Goal: Task Accomplishment & Management: Use online tool/utility

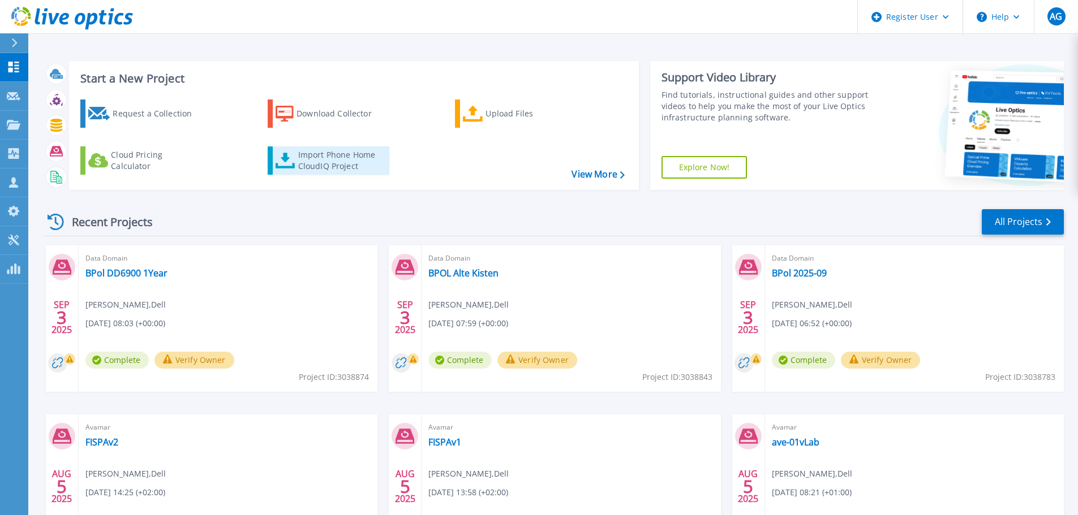
click at [332, 161] on div "Import Phone Home CloudIQ Project" at bounding box center [342, 160] width 88 height 23
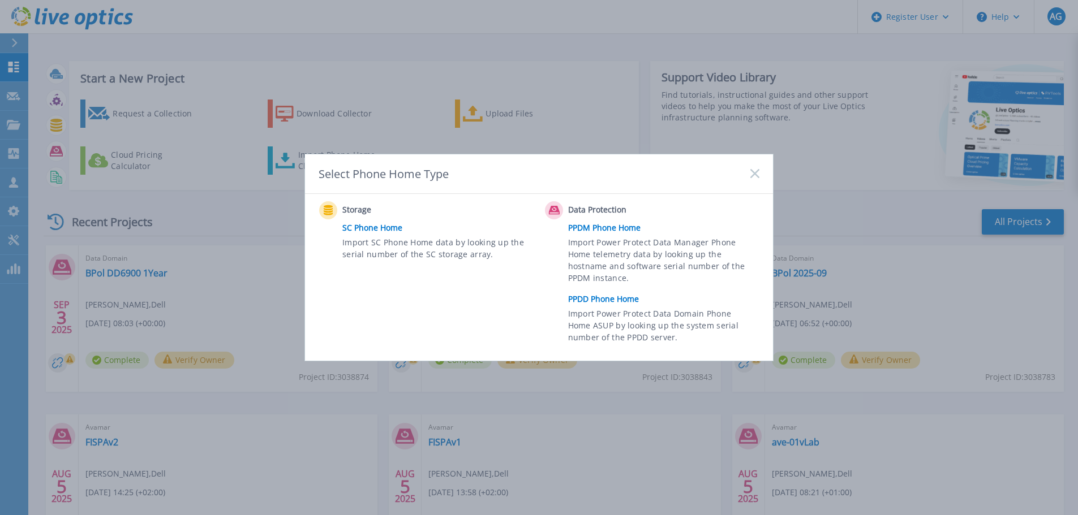
click at [614, 297] on link "PPDD Phone Home" at bounding box center [666, 299] width 197 height 17
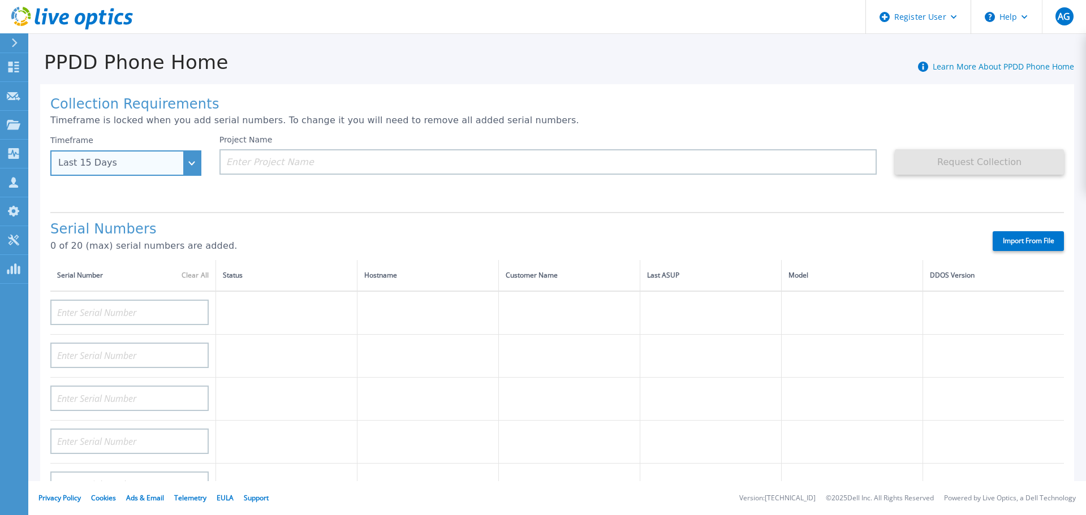
click at [196, 159] on div "Last 15 Days" at bounding box center [125, 162] width 151 height 25
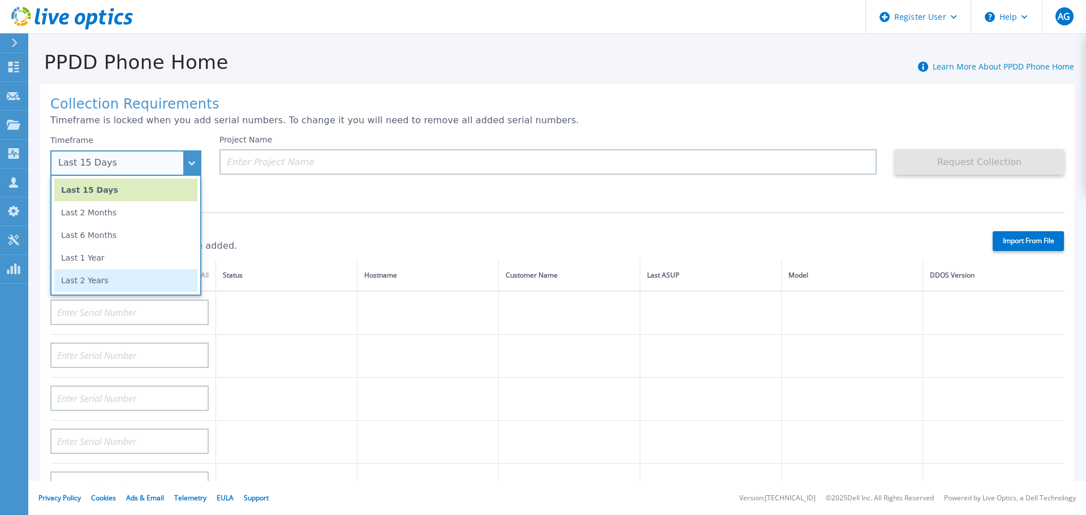
click at [145, 278] on li "Last 2 Years" at bounding box center [125, 280] width 143 height 23
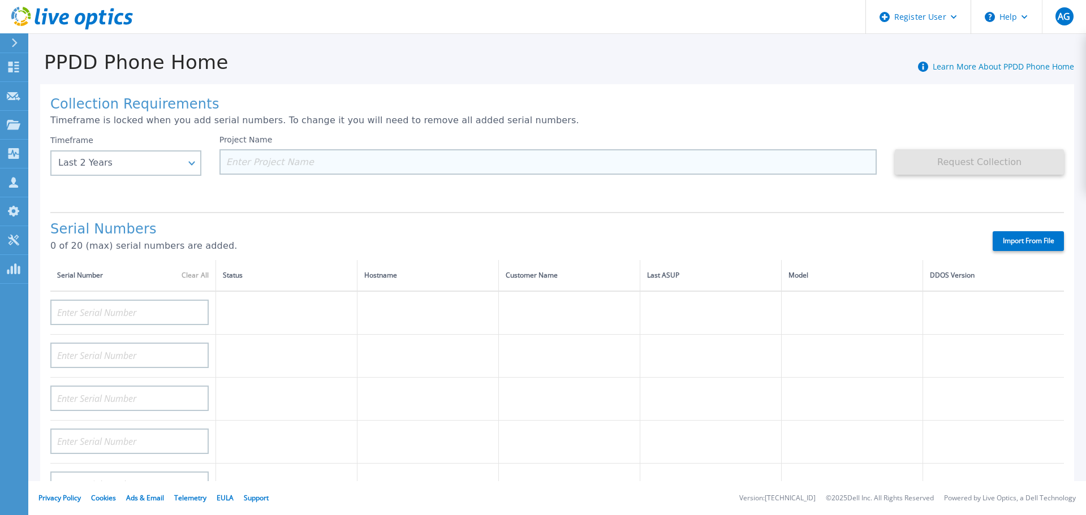
click at [269, 166] on input at bounding box center [549, 161] width 658 height 25
click at [373, 157] on input at bounding box center [549, 161] width 658 height 25
paste input "6VQ0Y23"
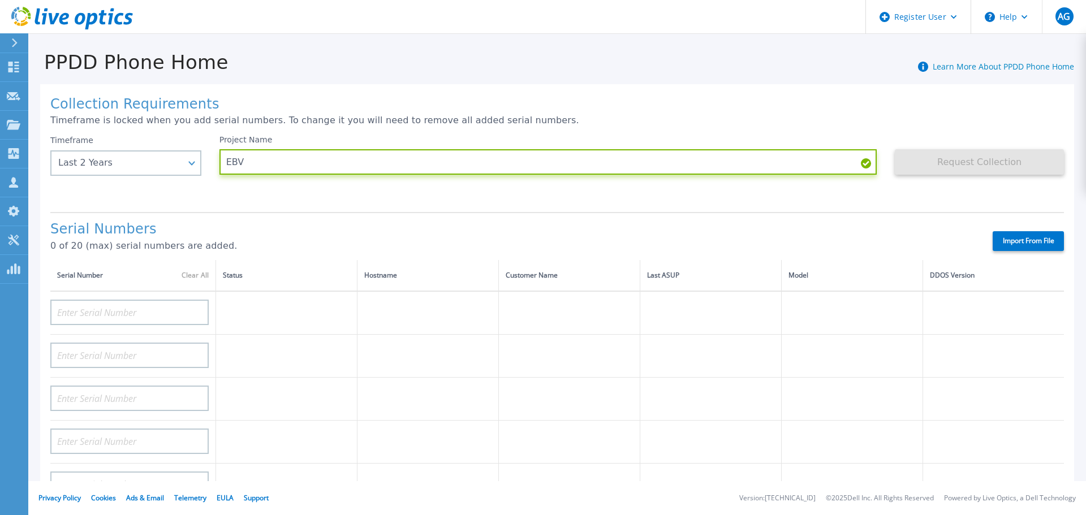
type input "EBV"
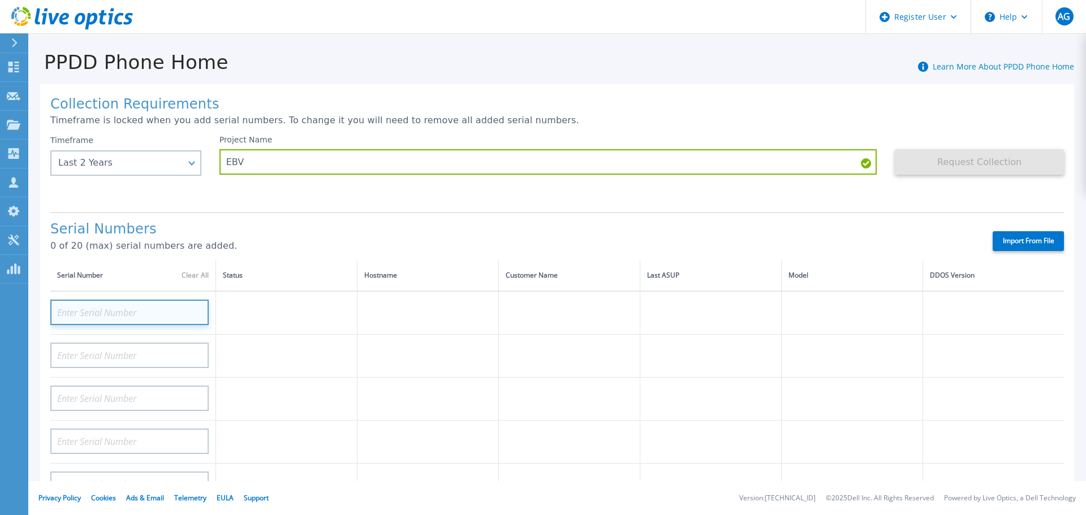
click at [155, 320] on input at bounding box center [129, 312] width 158 height 25
paste input "6VQ0Y23"
type input "6VQ0Y23"
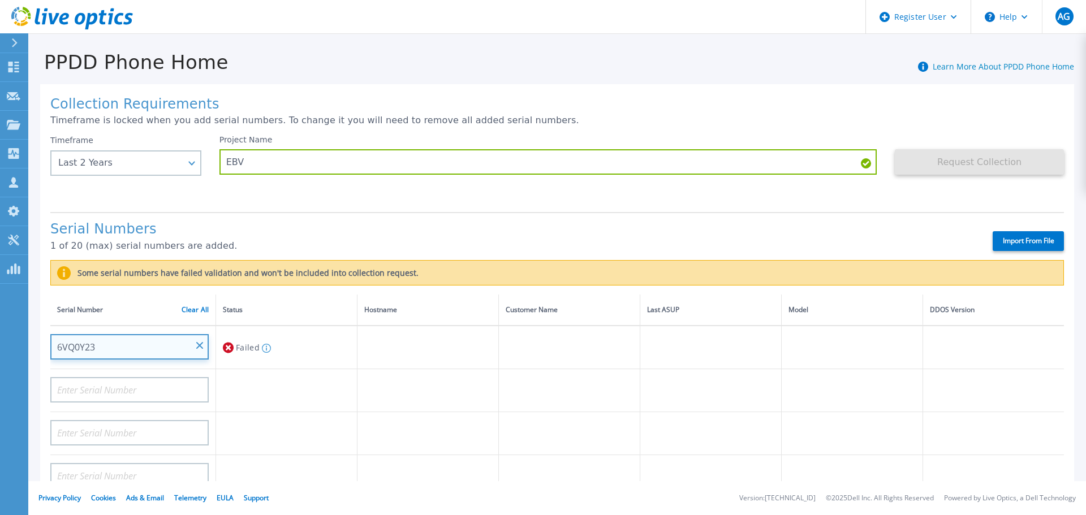
drag, startPoint x: 42, startPoint y: 345, endPoint x: 11, endPoint y: 353, distance: 32.1
click at [11, 353] on div "Dashboard Dashboard Request Capture Request Capture Projects Projects Search Pr…" at bounding box center [543, 257] width 1086 height 515
click at [128, 347] on input "6VQ0Y23" at bounding box center [129, 346] width 158 height 25
drag, startPoint x: 128, startPoint y: 347, endPoint x: 10, endPoint y: 360, distance: 118.9
click at [10, 360] on div "Dashboard Dashboard Request Capture Request Capture Projects Projects Search Pr…" at bounding box center [543, 257] width 1086 height 515
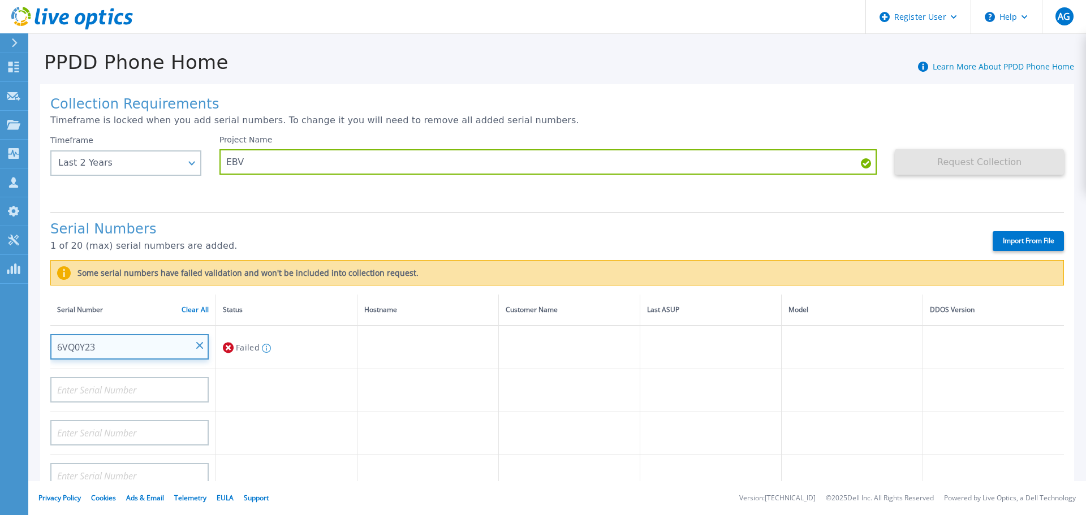
click at [201, 340] on input "6VQ0Y23" at bounding box center [129, 346] width 158 height 25
click at [200, 341] on input "6VQ0Y23" at bounding box center [129, 346] width 158 height 25
drag, startPoint x: 204, startPoint y: 343, endPoint x: 194, endPoint y: 344, distance: 9.6
click at [200, 343] on div "6VQ0Y23" at bounding box center [129, 342] width 158 height 33
click at [193, 344] on input "6VQ0Y23" at bounding box center [129, 346] width 158 height 25
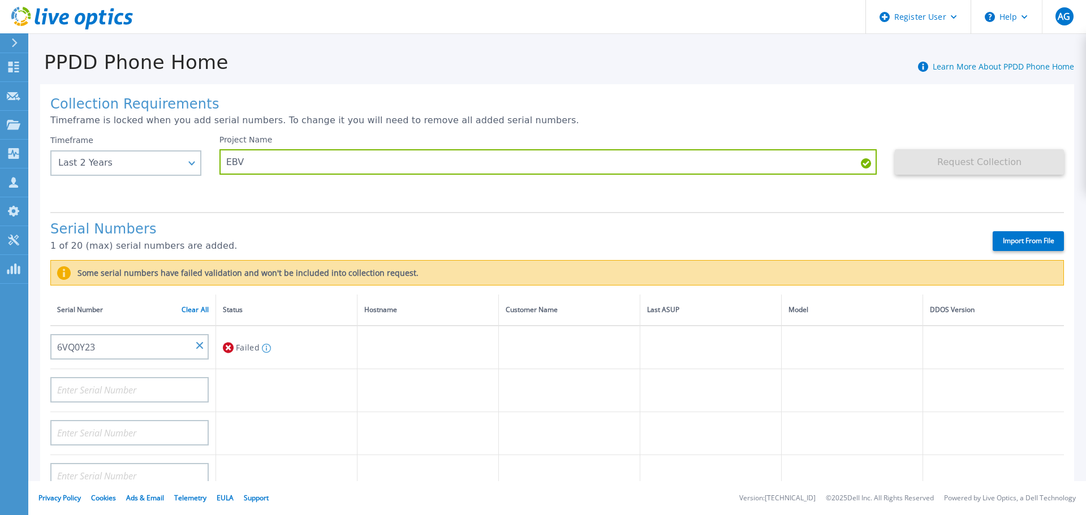
click at [194, 315] on div "Serial Number Clear All" at bounding box center [133, 310] width 152 height 12
click at [194, 310] on link "Clear All" at bounding box center [195, 310] width 27 height 8
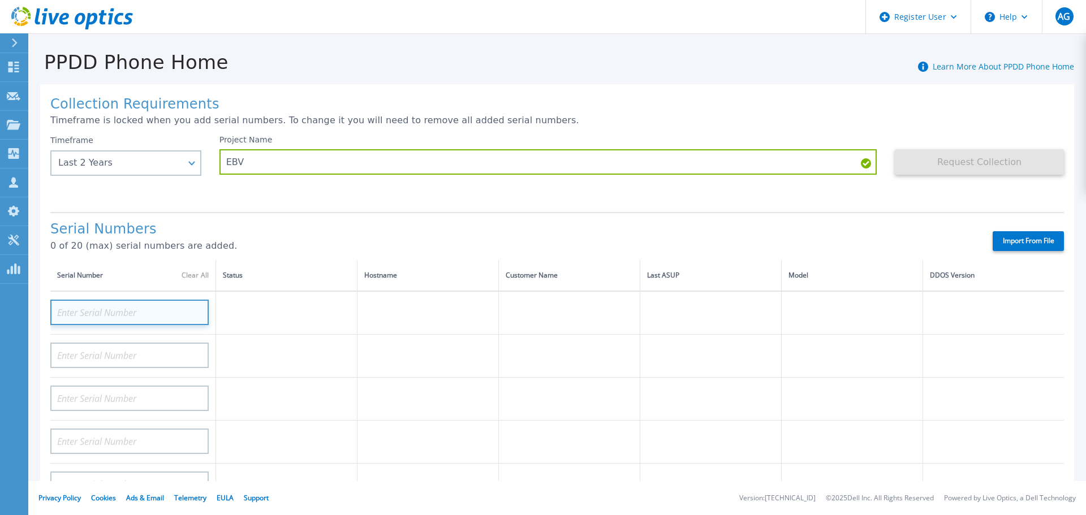
click at [152, 317] on input at bounding box center [129, 312] width 158 height 25
paste input "CKM00200602514"
type input "CKM00200602514"
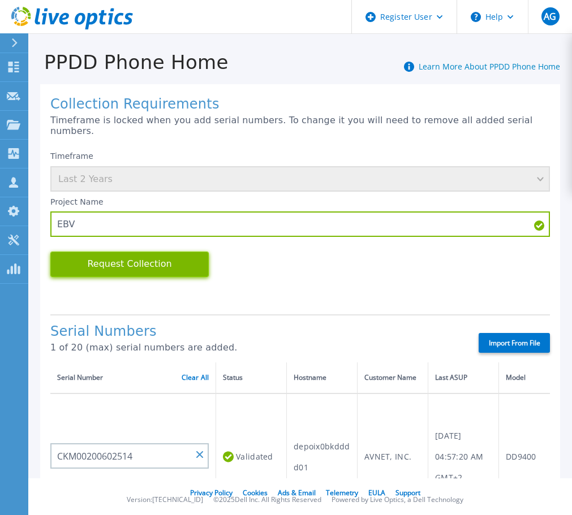
click at [165, 252] on button "Request Collection" at bounding box center [129, 264] width 158 height 25
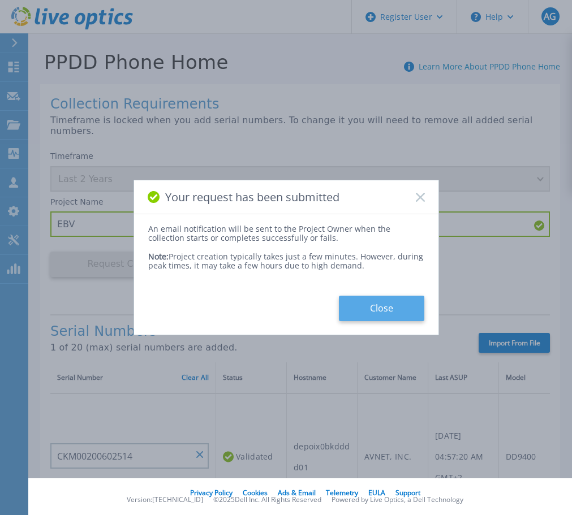
click at [379, 309] on button "Close" at bounding box center [381, 308] width 85 height 25
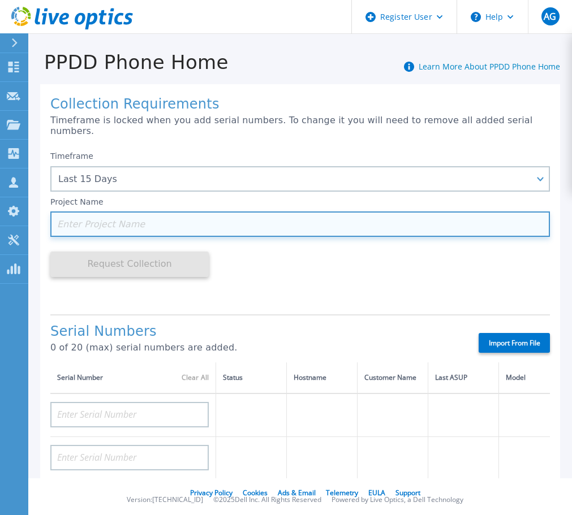
click at [284, 216] on input at bounding box center [300, 224] width 500 height 25
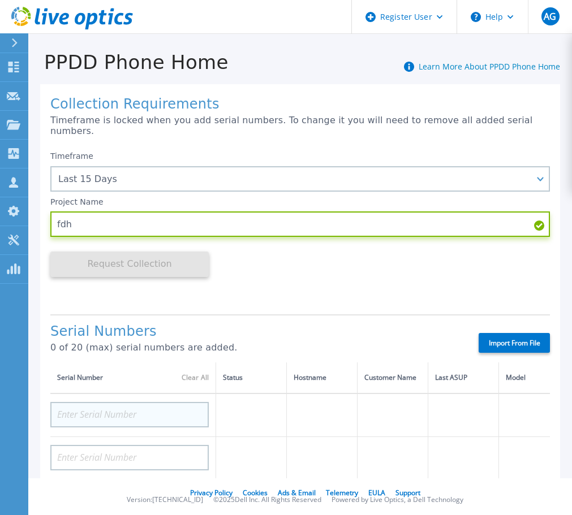
type input "fdh"
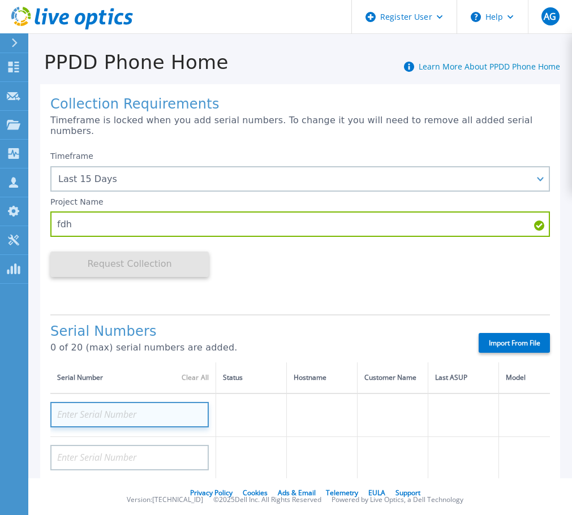
drag, startPoint x: 149, startPoint y: 413, endPoint x: 149, endPoint y: 406, distance: 7.4
click at [149, 409] on input at bounding box center [129, 414] width 158 height 25
paste input "CKM00200602514"
type input "CKM00200602514"
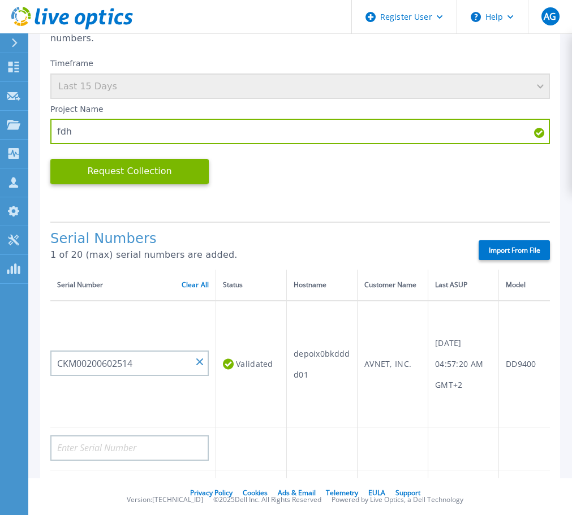
drag, startPoint x: 372, startPoint y: 313, endPoint x: 364, endPoint y: 234, distance: 79.0
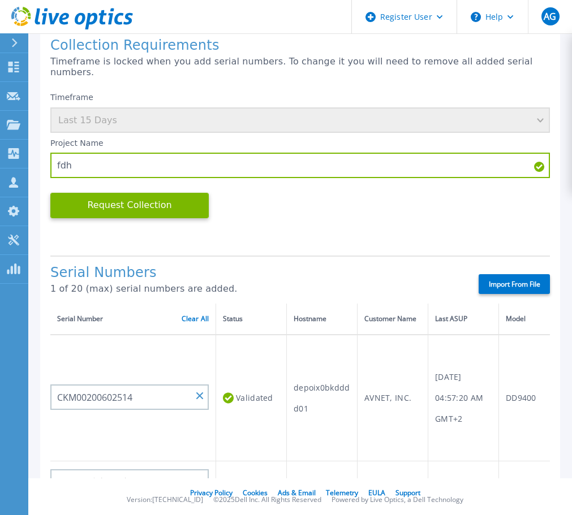
click at [517, 276] on label "Import From File" at bounding box center [514, 284] width 71 height 20
click at [0, 0] on input "Import From File" at bounding box center [0, 0] width 0 height 0
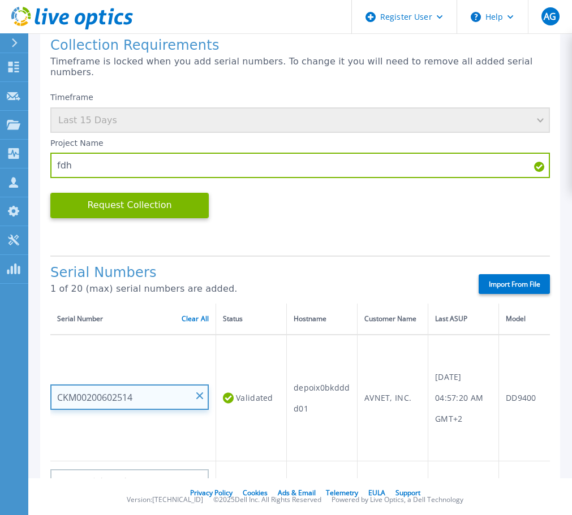
click at [111, 385] on input "CKM00200602514" at bounding box center [129, 397] width 158 height 25
click at [197, 385] on input "CKM00200602514" at bounding box center [129, 397] width 158 height 25
click at [205, 385] on input "CKM00200602514" at bounding box center [129, 397] width 158 height 25
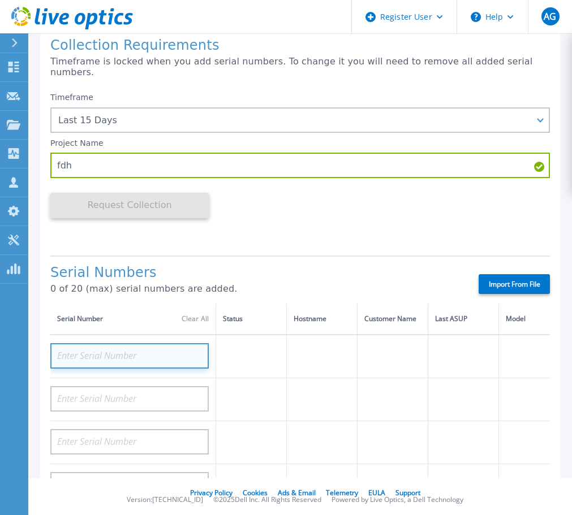
click at [152, 343] on input at bounding box center [129, 355] width 158 height 25
paste input "Account Name S"
type input "Account Name S"
